Goal: Information Seeking & Learning: Learn about a topic

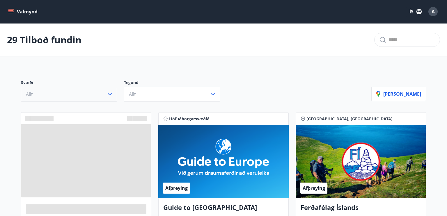
click at [110, 91] on icon "button" at bounding box center [109, 94] width 7 height 7
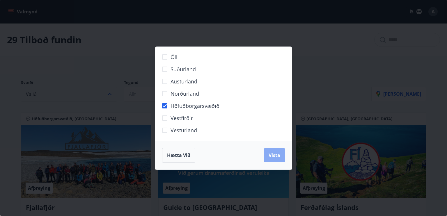
click at [281, 159] on button "Vista" at bounding box center [274, 155] width 21 height 14
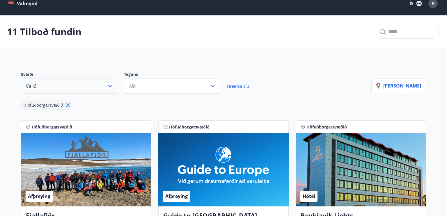
scroll to position [9, 0]
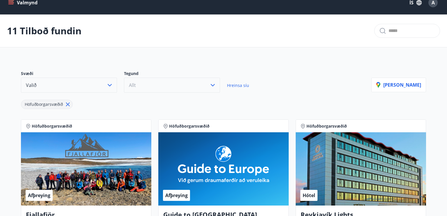
click at [219, 85] on button "Allt" at bounding box center [172, 85] width 96 height 15
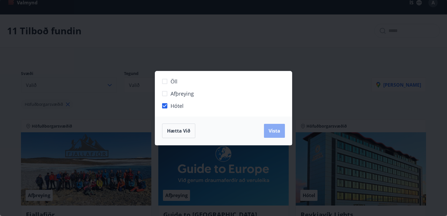
click at [278, 133] on span "Vista" at bounding box center [274, 131] width 12 height 6
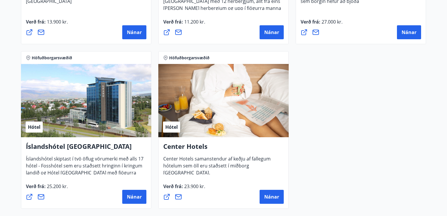
scroll to position [408, 0]
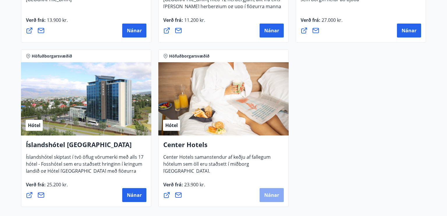
click at [271, 198] on span "Nánar" at bounding box center [271, 195] width 15 height 6
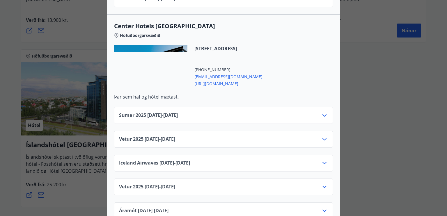
scroll to position [920, 0]
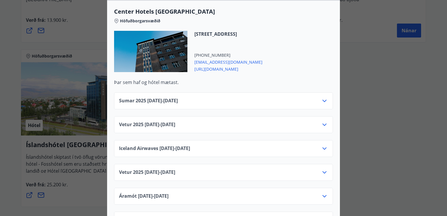
click at [327, 169] on icon at bounding box center [324, 172] width 7 height 7
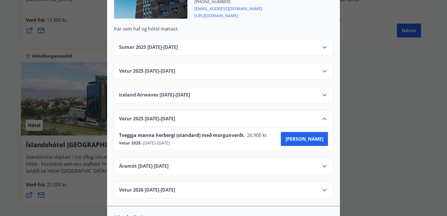
scroll to position [976, 0]
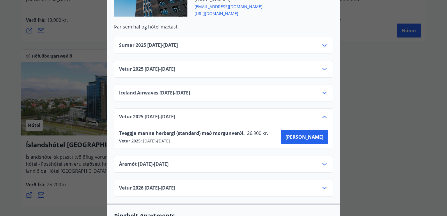
click at [355, 140] on div at bounding box center [223, 108] width 447 height 216
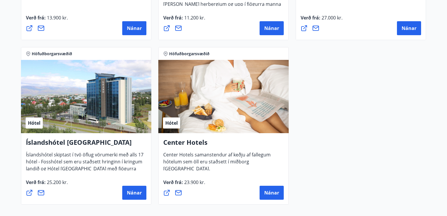
scroll to position [412, 0]
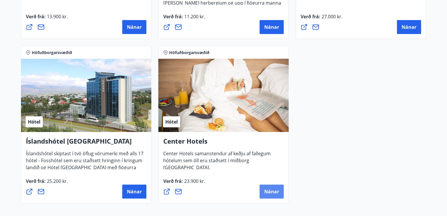
click at [278, 192] on span "Nánar" at bounding box center [271, 192] width 15 height 6
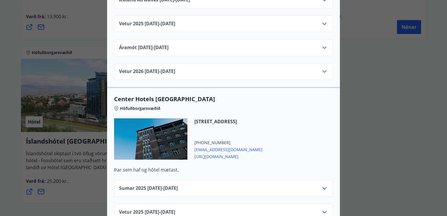
scroll to position [841, 0]
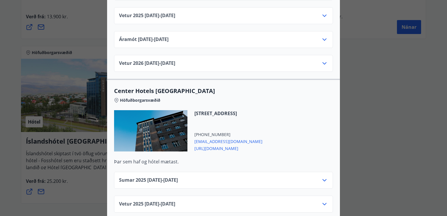
click at [228, 138] on span "[EMAIL_ADDRESS][DOMAIN_NAME]" at bounding box center [228, 141] width 68 height 7
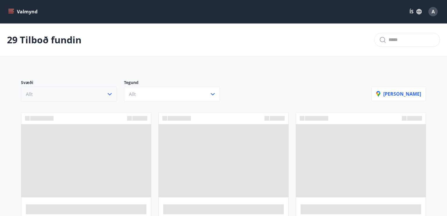
click at [109, 94] on icon "button" at bounding box center [109, 94] width 7 height 7
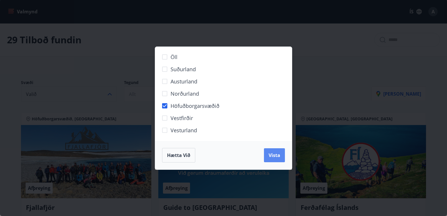
click at [272, 159] on button "Vista" at bounding box center [274, 155] width 21 height 14
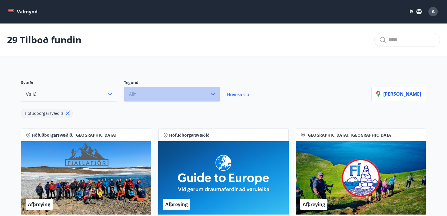
click at [161, 98] on button "Allt" at bounding box center [172, 94] width 96 height 15
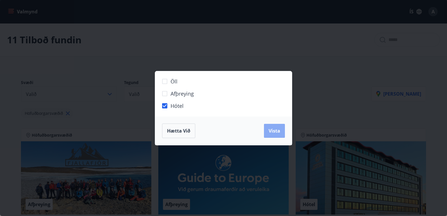
click at [273, 128] on span "Vista" at bounding box center [274, 131] width 12 height 6
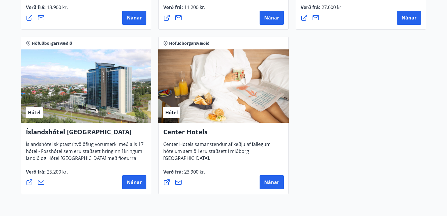
scroll to position [422, 0]
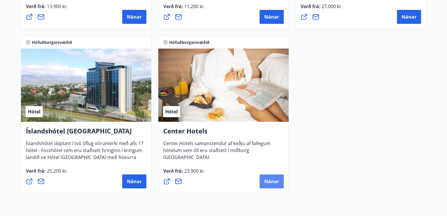
click at [270, 181] on span "Nánar" at bounding box center [271, 181] width 15 height 6
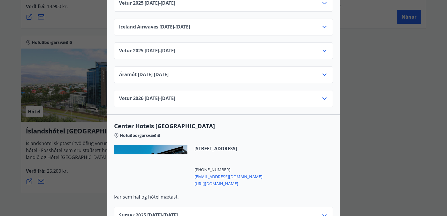
scroll to position [834, 0]
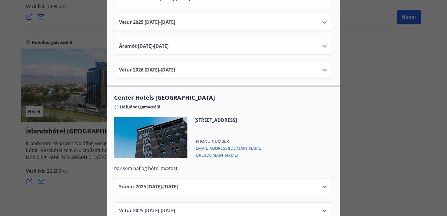
click at [244, 151] on span "[URL][DOMAIN_NAME]" at bounding box center [228, 154] width 68 height 7
click at [204, 144] on span "[EMAIL_ADDRESS][DOMAIN_NAME]" at bounding box center [228, 147] width 68 height 7
